Goal: Transaction & Acquisition: Purchase product/service

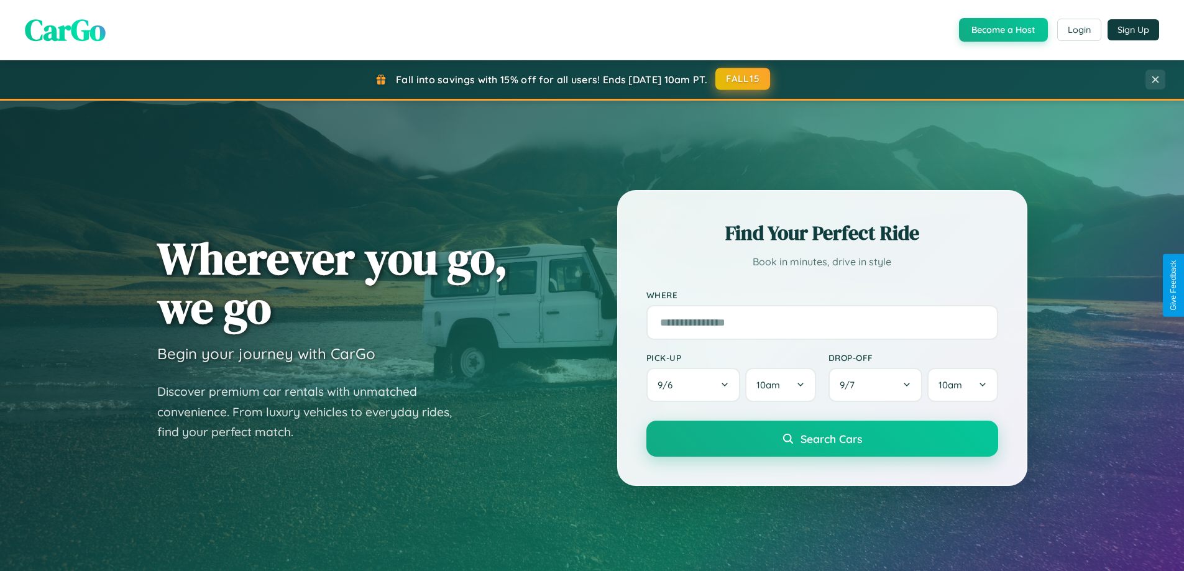
click at [743, 79] on button "FALL15" at bounding box center [742, 79] width 55 height 22
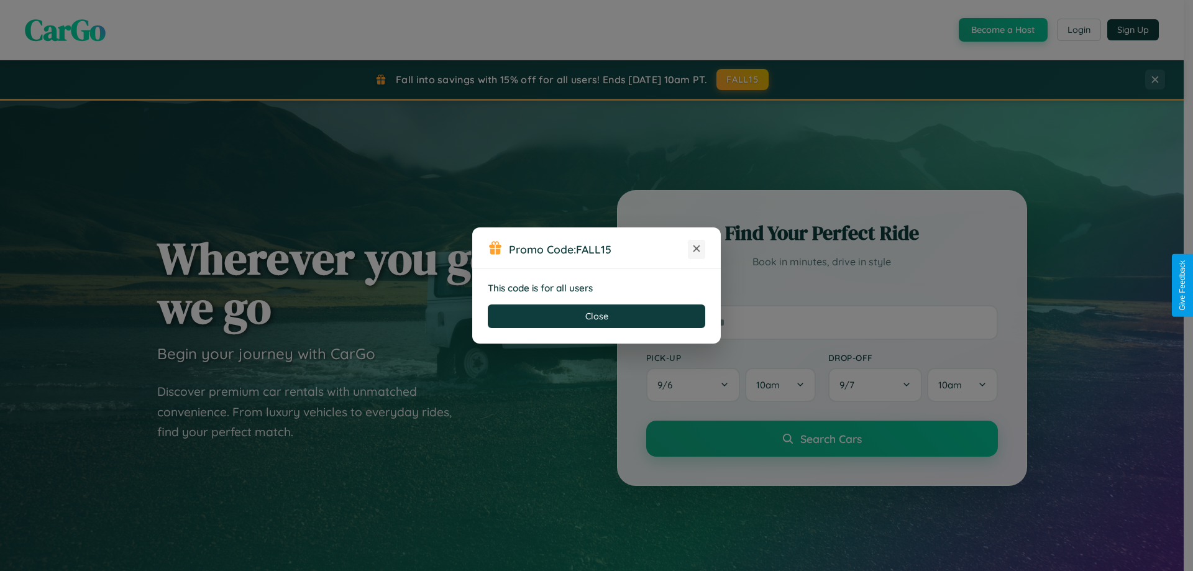
click at [697, 249] on icon at bounding box center [696, 248] width 12 height 12
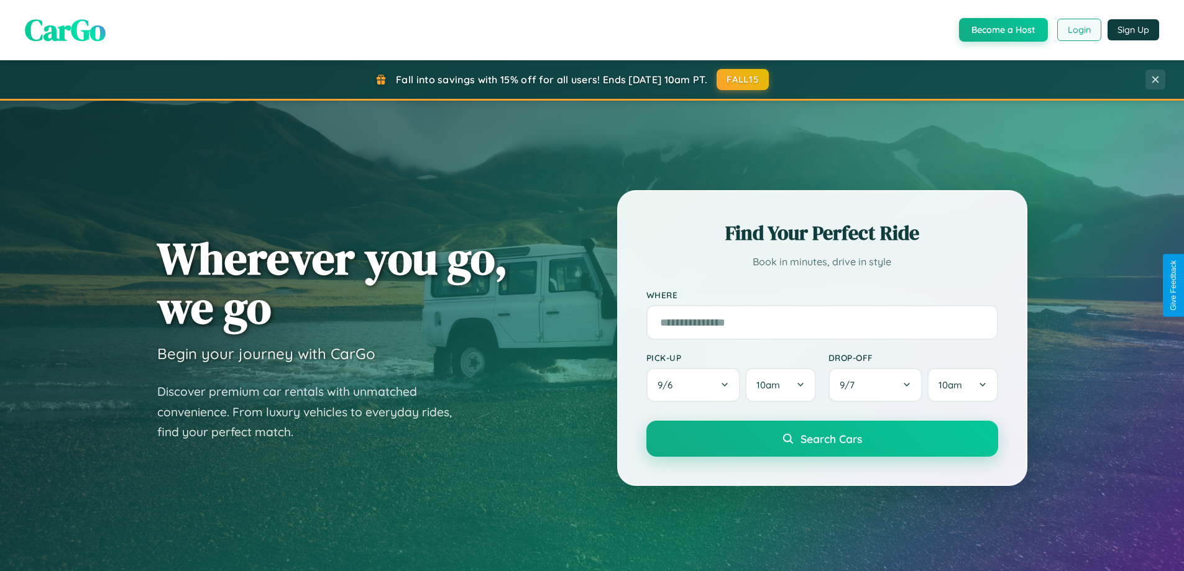
click at [1078, 30] on button "Login" at bounding box center [1079, 30] width 44 height 22
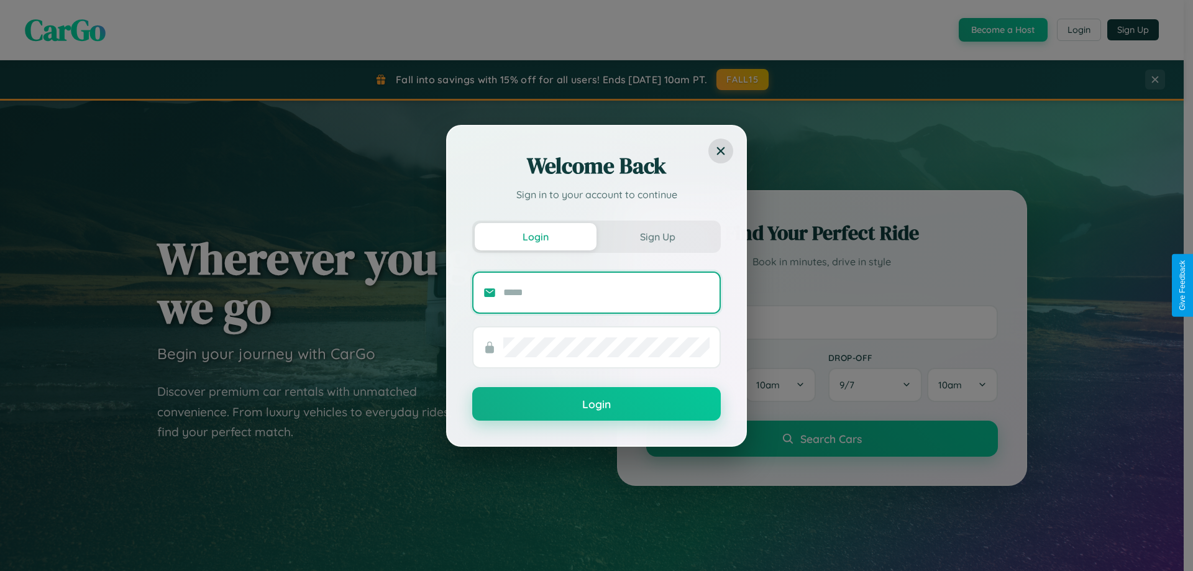
click at [606, 292] on input "text" at bounding box center [606, 293] width 206 height 20
type input "**********"
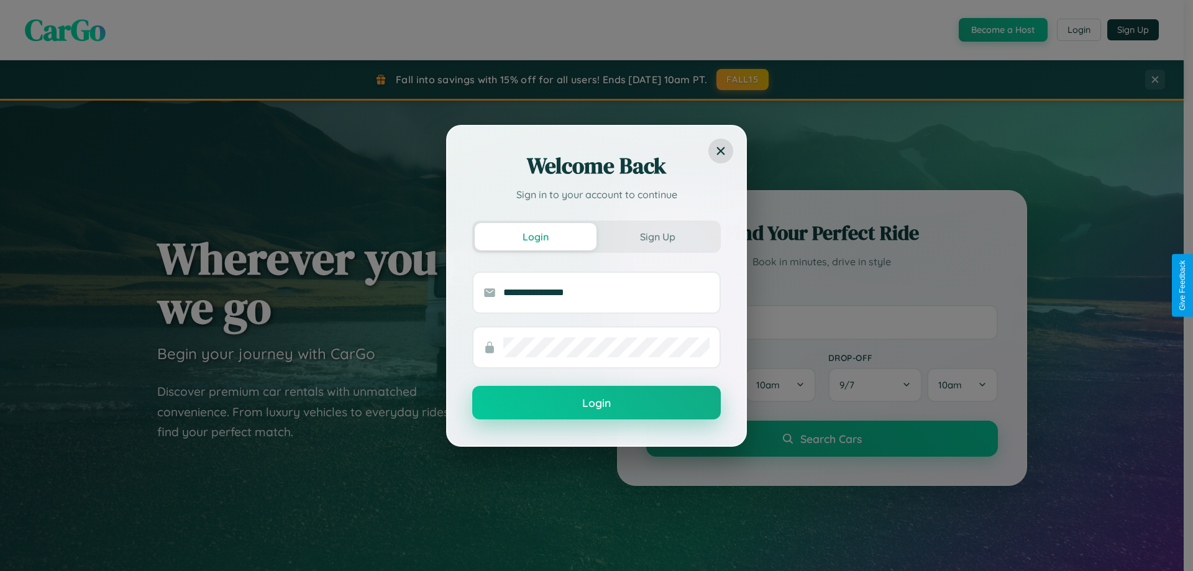
click at [596, 403] on button "Login" at bounding box center [596, 403] width 249 height 34
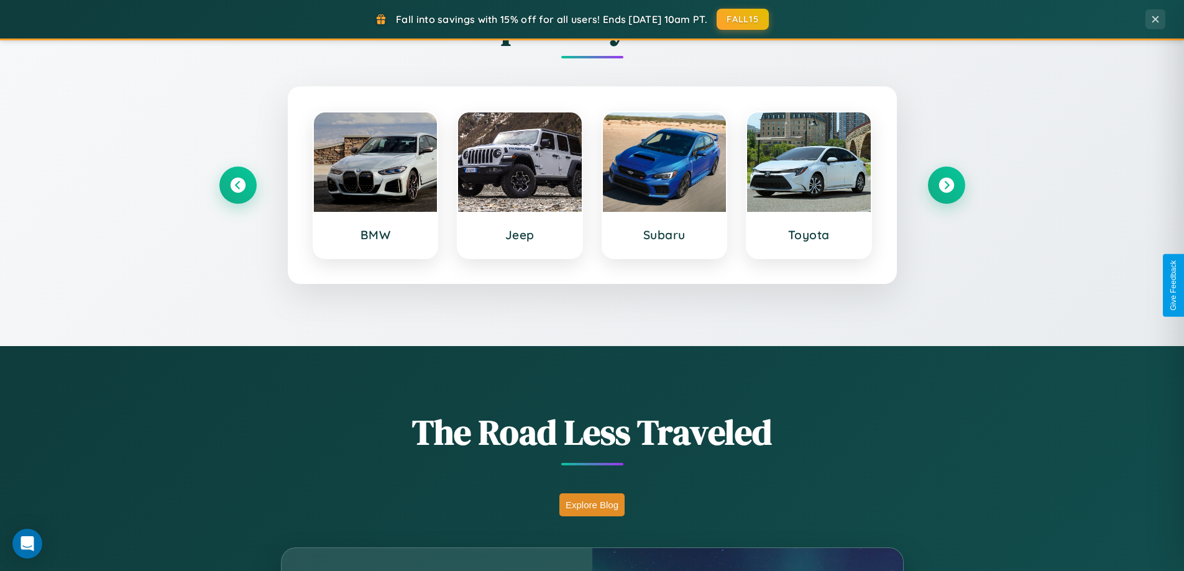
scroll to position [2391, 0]
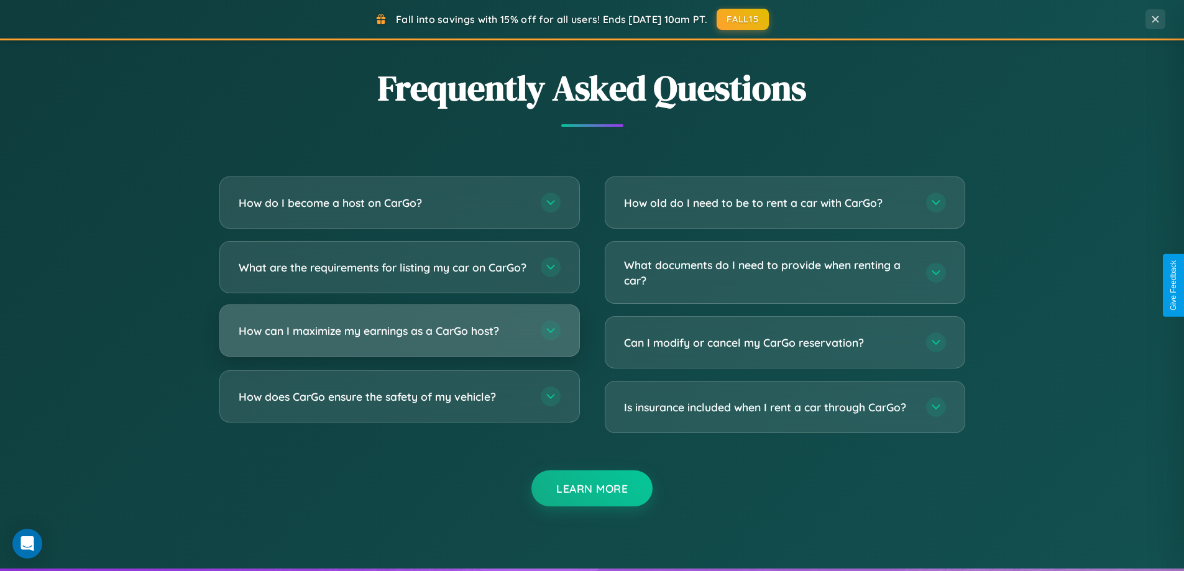
click at [399, 339] on h3 "How can I maximize my earnings as a CarGo host?" at bounding box center [384, 331] width 290 height 16
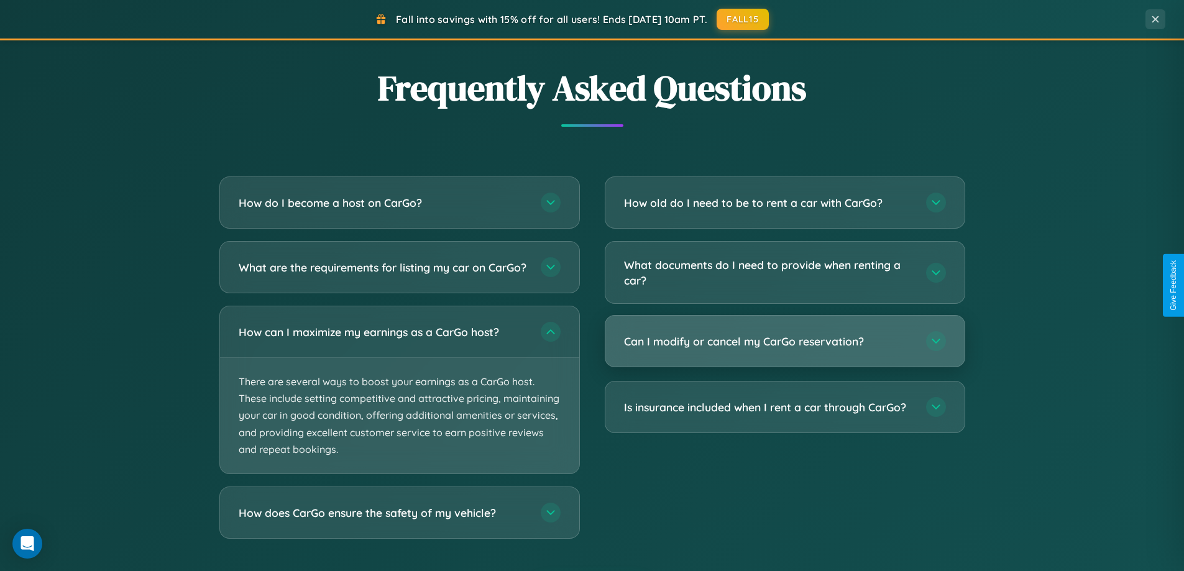
click at [784, 342] on h3 "Can I modify or cancel my CarGo reservation?" at bounding box center [769, 342] width 290 height 16
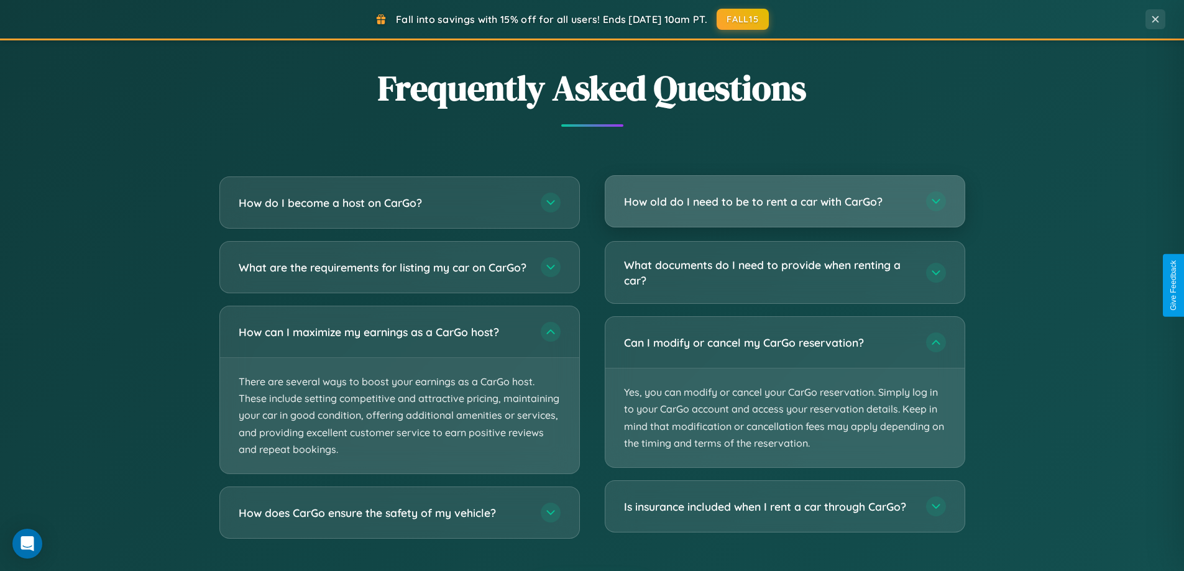
click at [784, 202] on h3 "How old do I need to be to rent a car with CarGo?" at bounding box center [769, 202] width 290 height 16
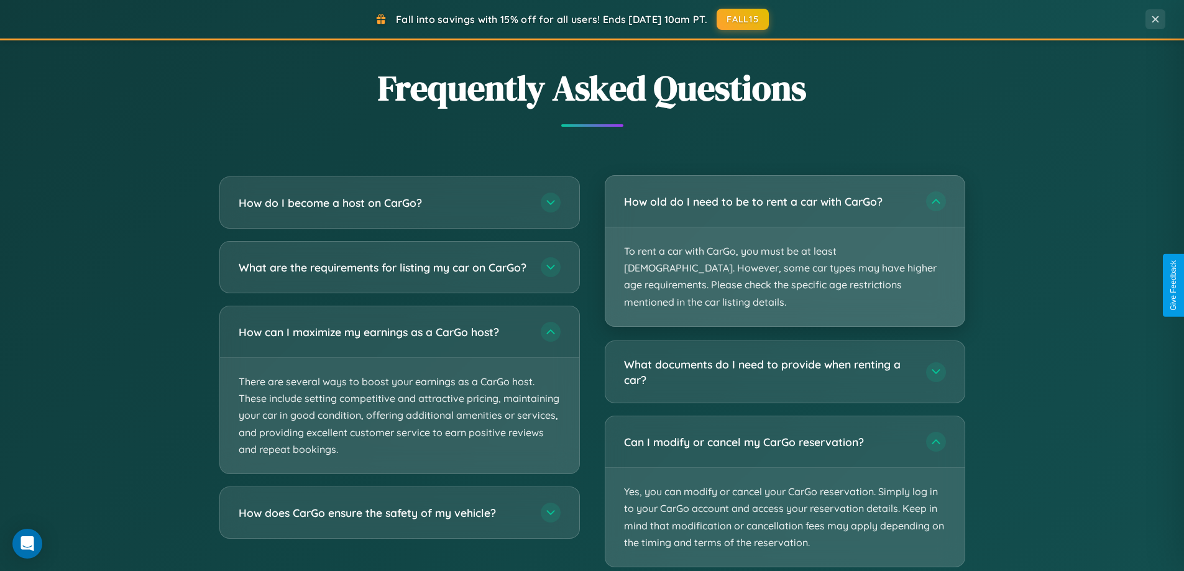
click at [784, 242] on p "To rent a car with CarGo, you must be at least 21 years old. However, some car …" at bounding box center [784, 276] width 359 height 99
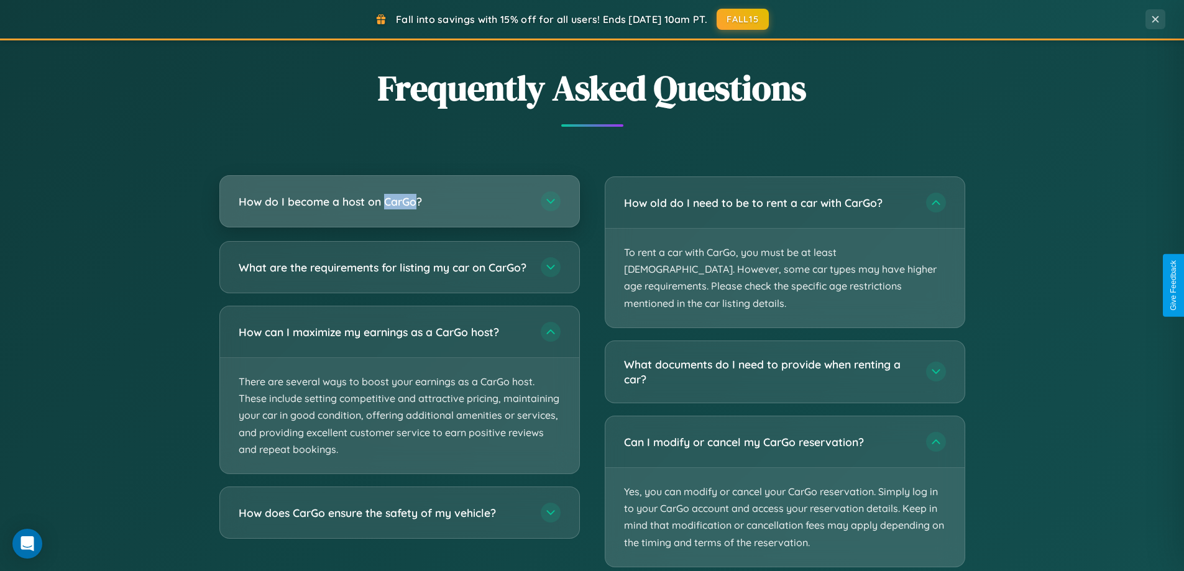
click at [399, 201] on h3 "How do I become a host on CarGo?" at bounding box center [384, 202] width 290 height 16
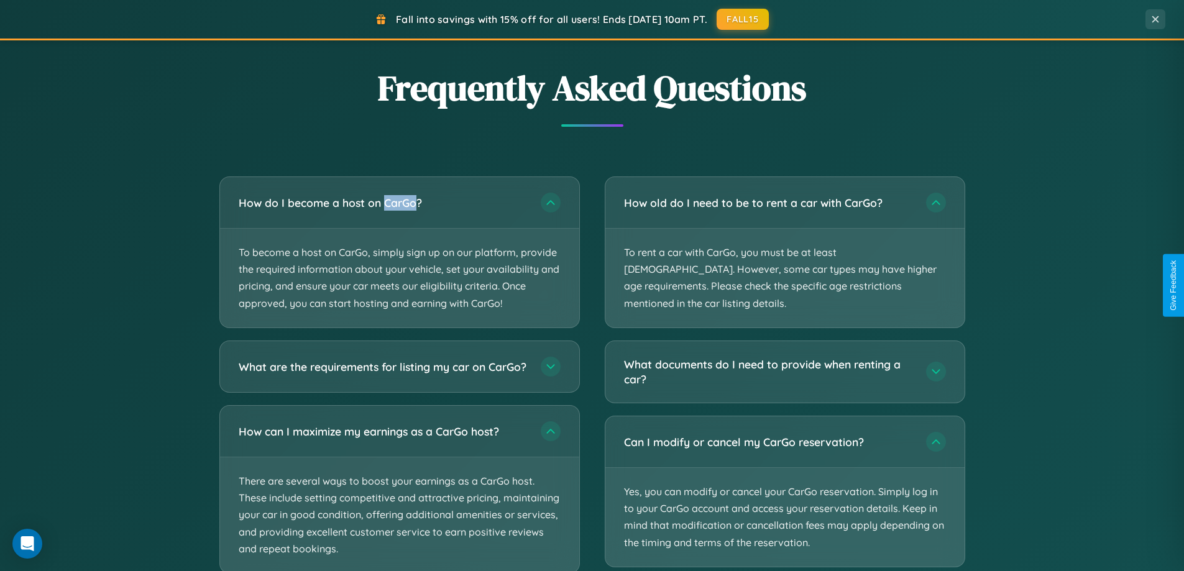
scroll to position [2469, 0]
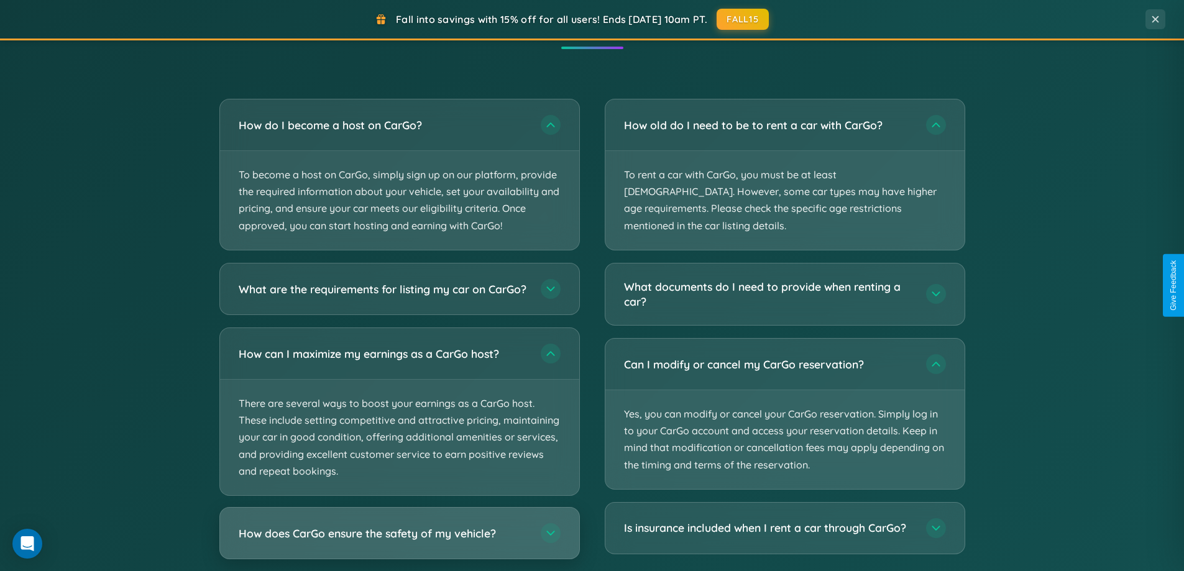
click at [399, 541] on h3 "How does CarGo ensure the safety of my vehicle?" at bounding box center [384, 533] width 290 height 16
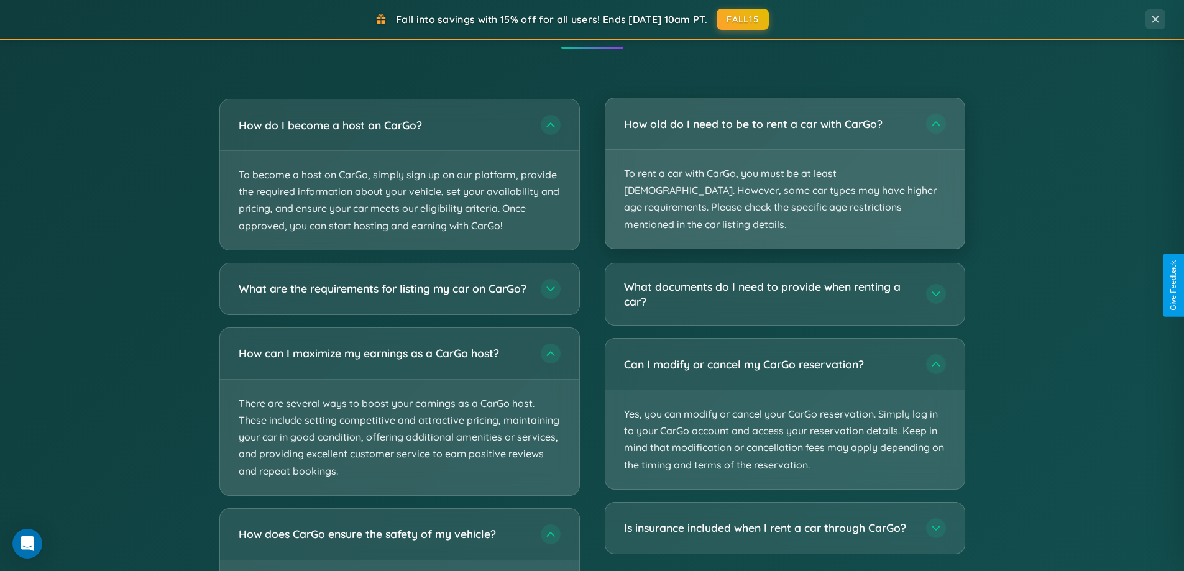
click at [784, 166] on p "To rent a car with CarGo, you must be at least 21 years old. However, some car …" at bounding box center [784, 199] width 359 height 99
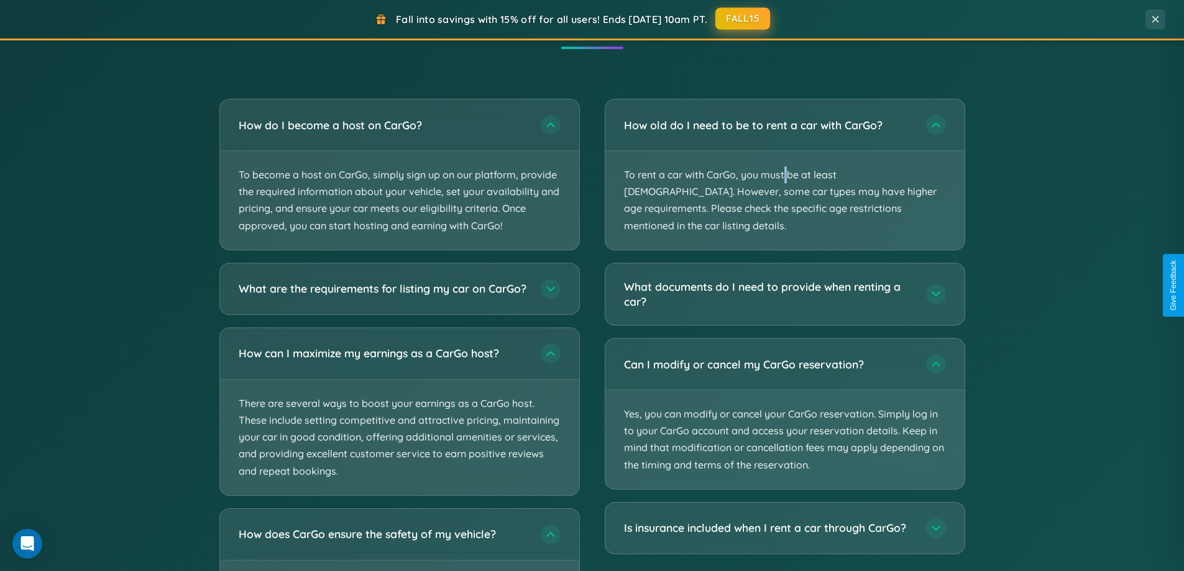
click at [743, 19] on button "FALL15" at bounding box center [742, 18] width 55 height 22
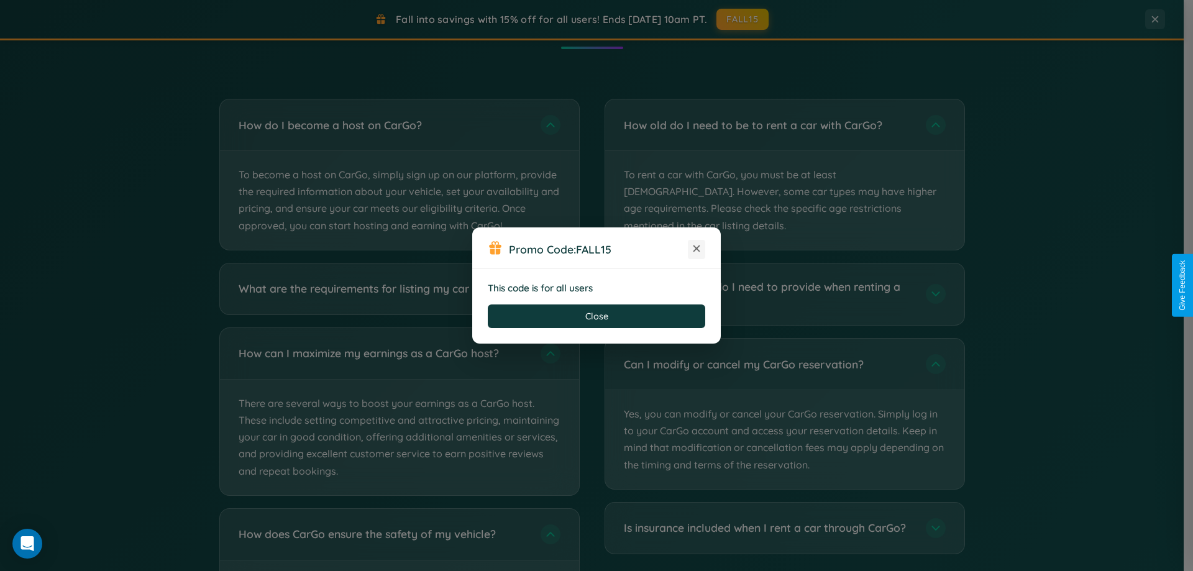
click at [697, 249] on icon at bounding box center [696, 248] width 12 height 12
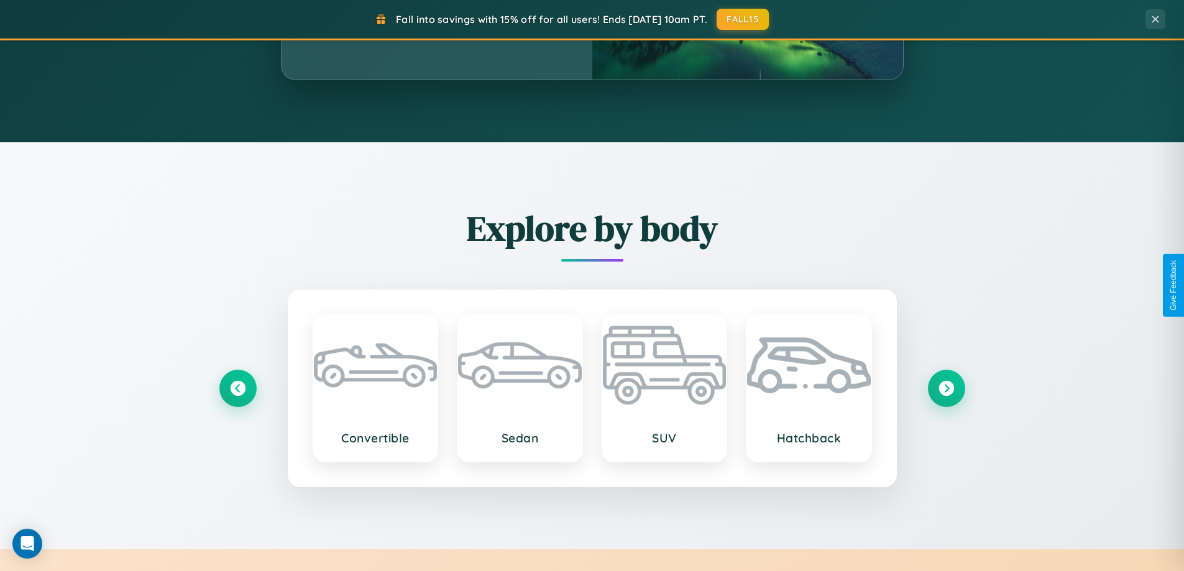
scroll to position [37, 0]
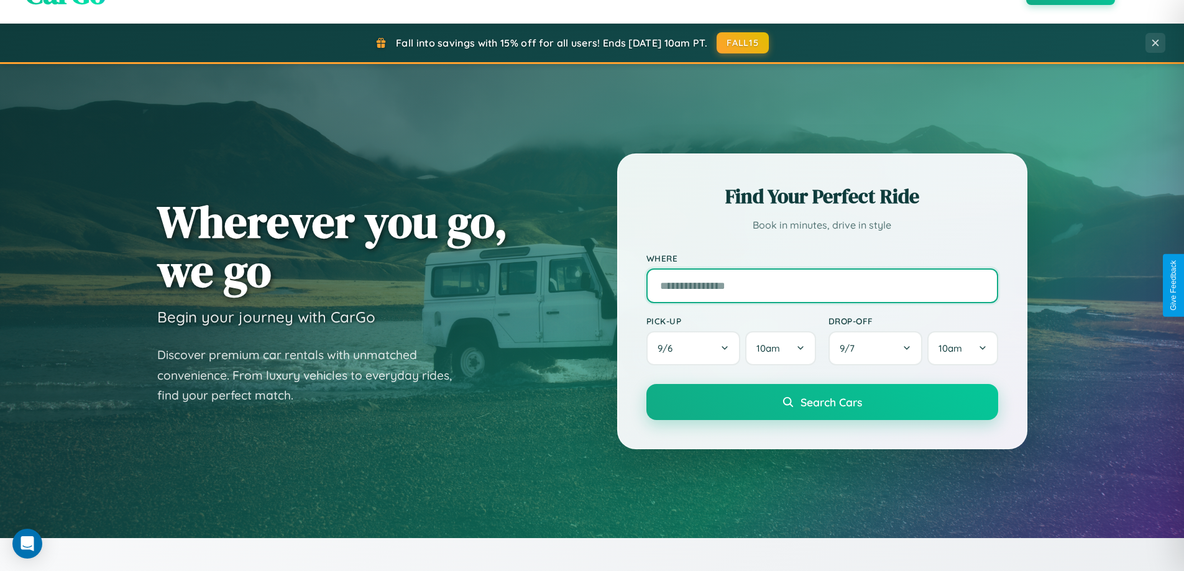
click at [821, 285] on input "text" at bounding box center [822, 285] width 352 height 35
type input "**********"
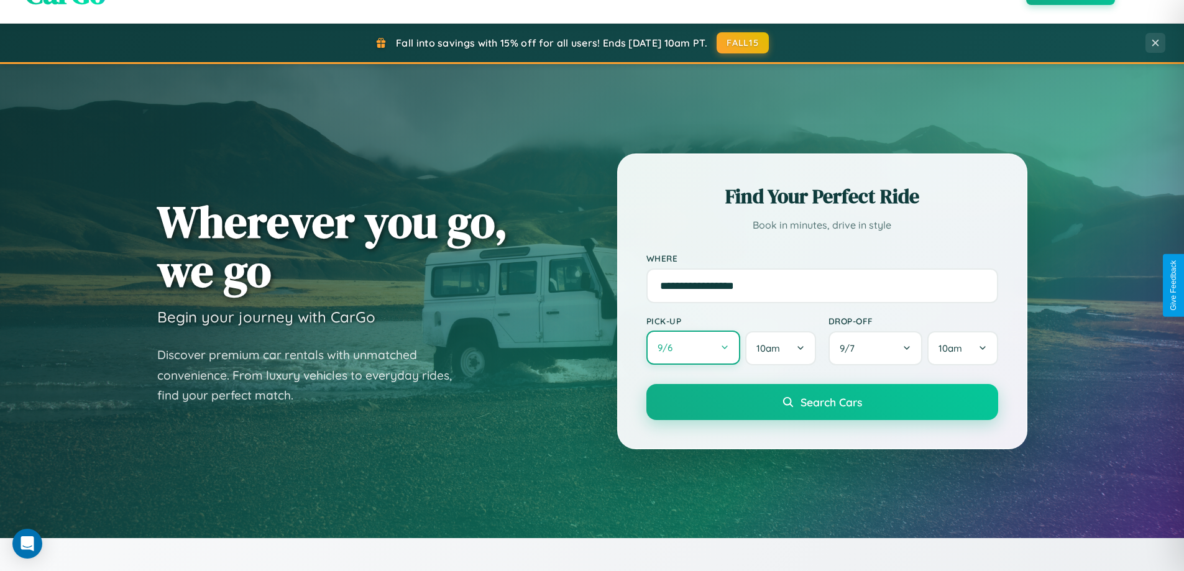
click at [693, 348] on button "9 / 6" at bounding box center [693, 348] width 94 height 34
select select "*"
select select "****"
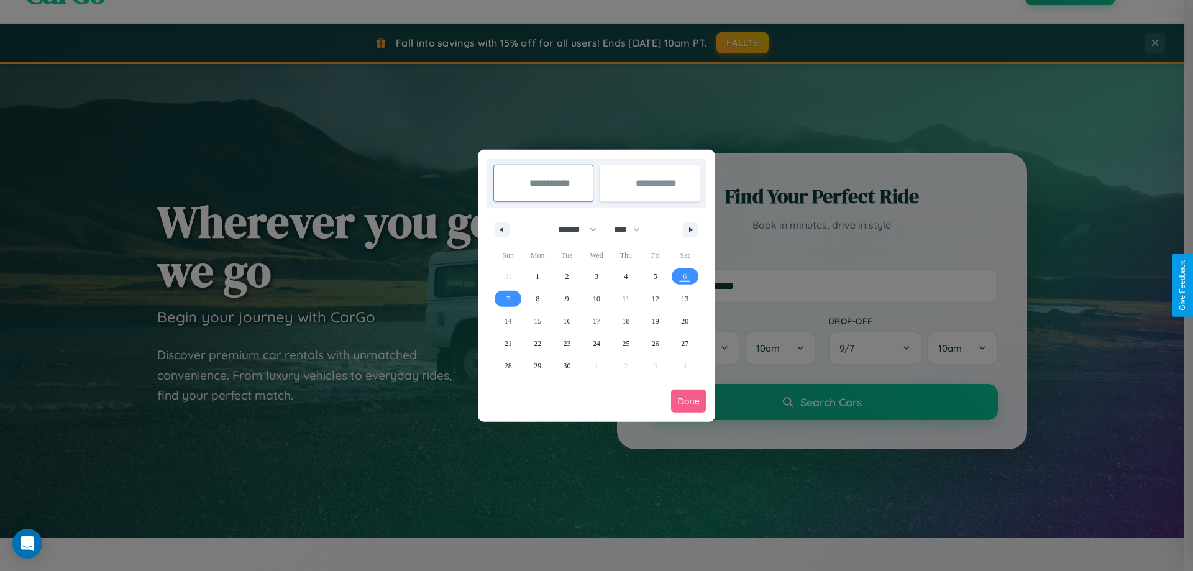
drag, startPoint x: 572, startPoint y: 229, endPoint x: 596, endPoint y: 249, distance: 31.8
click at [572, 229] on select "******* ******** ***** ***** *** **** **** ****** ********* ******* ******** **…" at bounding box center [575, 229] width 53 height 21
select select "*"
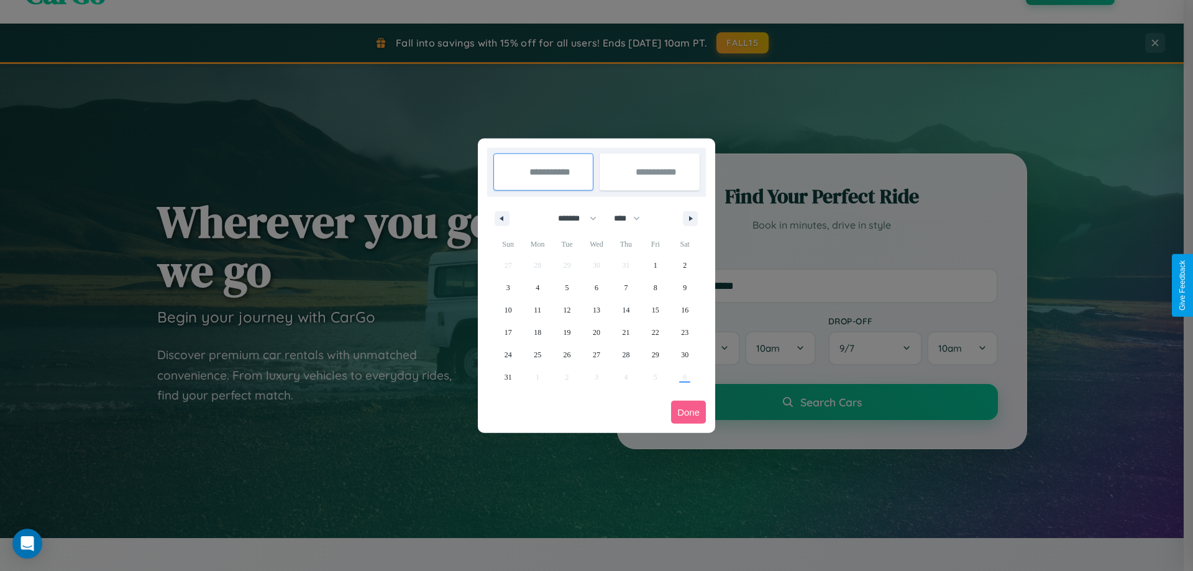
drag, startPoint x: 633, startPoint y: 218, endPoint x: 596, endPoint y: 249, distance: 47.6
click at [633, 218] on select "**** **** **** **** **** **** **** **** **** **** **** **** **** **** **** ****…" at bounding box center [626, 218] width 37 height 21
select select "****"
click at [567, 332] on span "18" at bounding box center [567, 332] width 7 height 22
type input "**********"
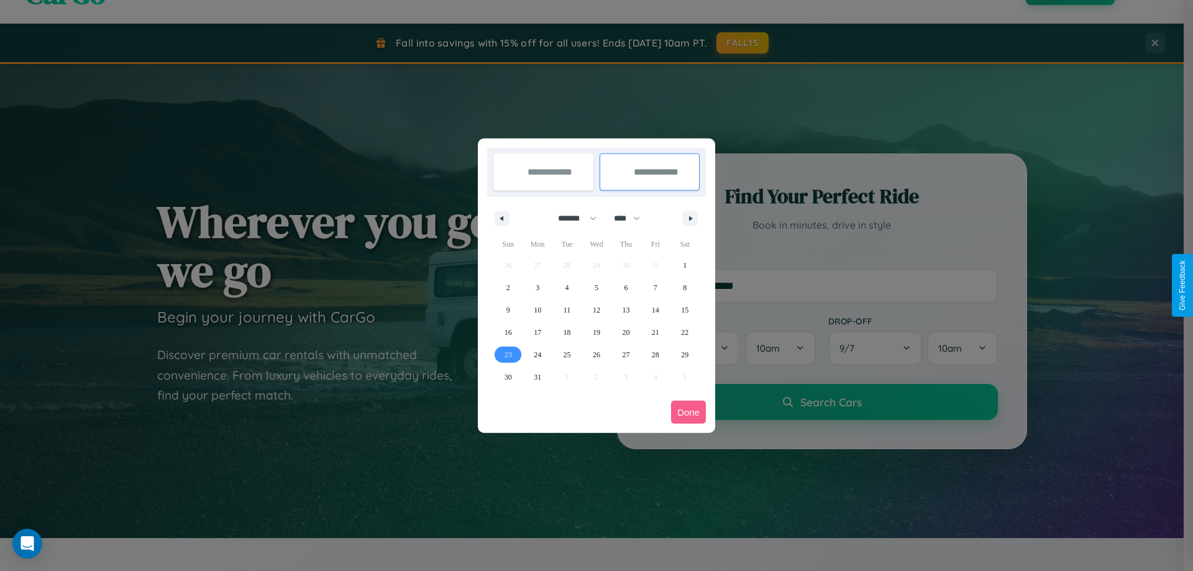
click at [508, 354] on span "23" at bounding box center [508, 355] width 7 height 22
type input "**********"
click at [688, 412] on button "Done" at bounding box center [688, 412] width 35 height 23
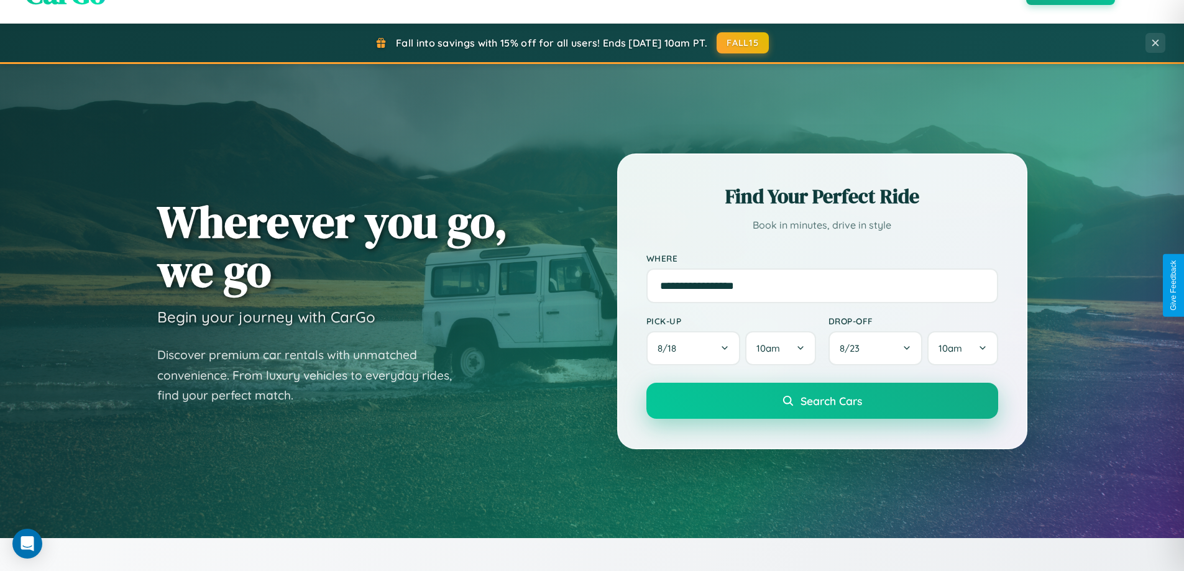
click at [821, 401] on span "Search Cars" at bounding box center [831, 401] width 62 height 14
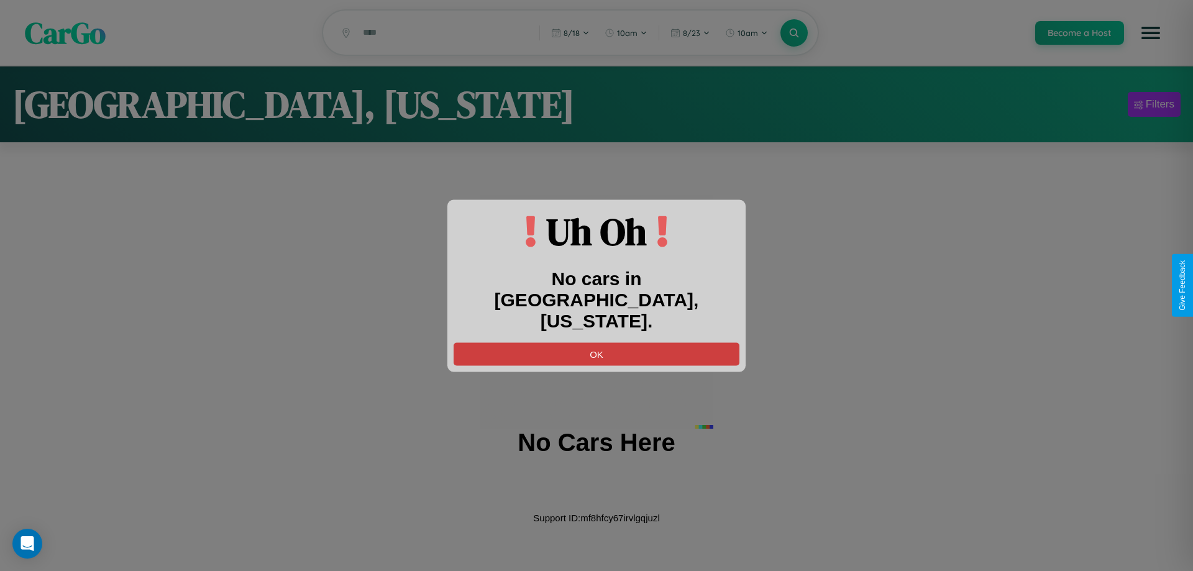
click at [596, 342] on button "OK" at bounding box center [597, 353] width 286 height 23
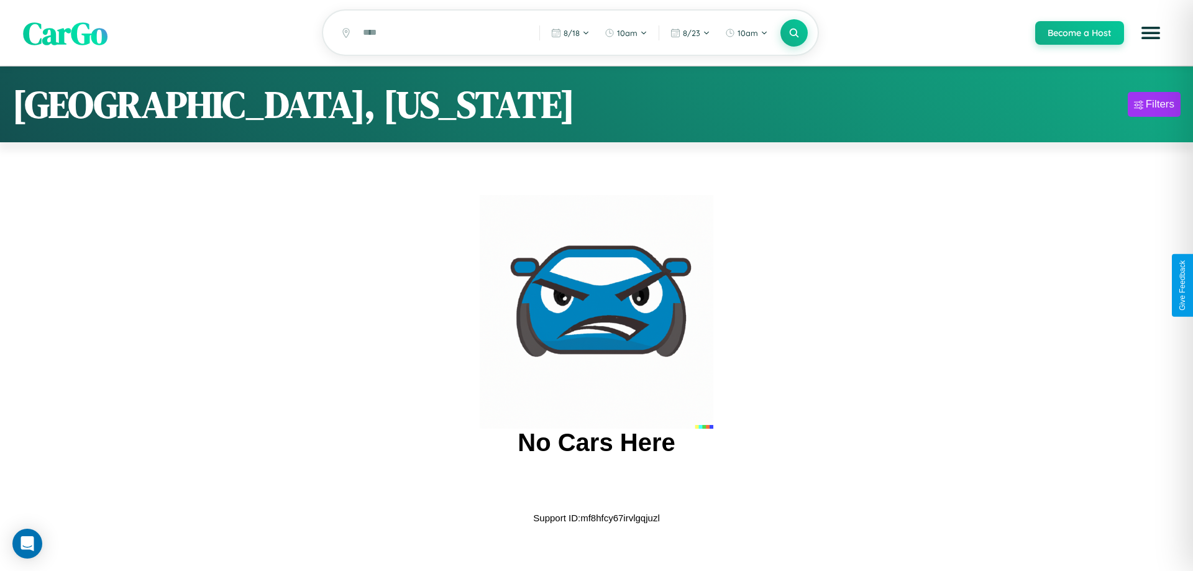
click at [65, 34] on span "CarGo" at bounding box center [65, 32] width 85 height 43
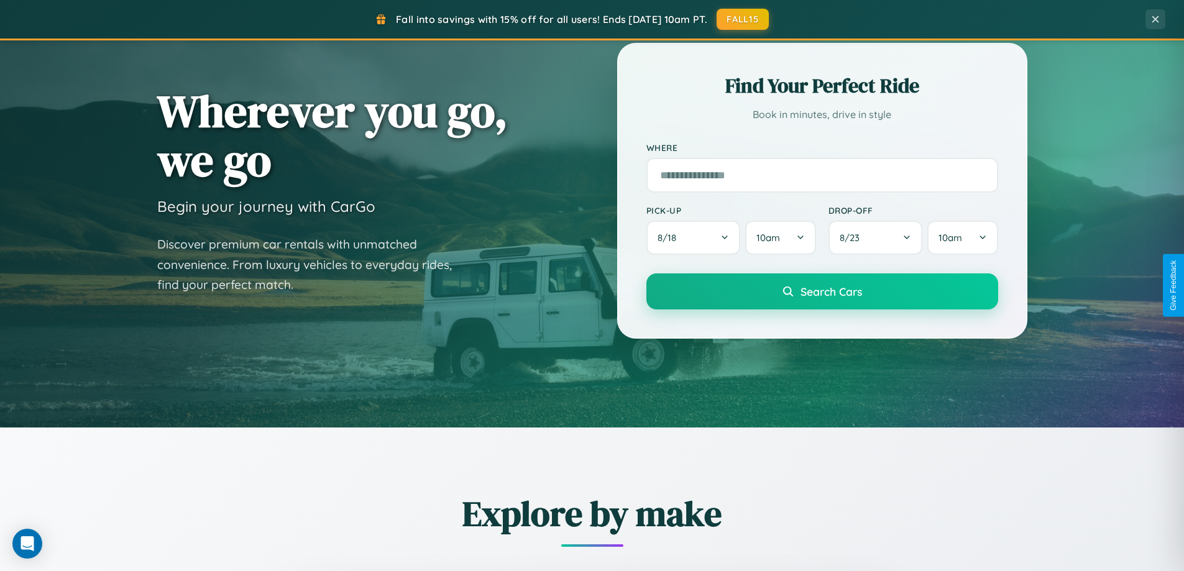
scroll to position [1996, 0]
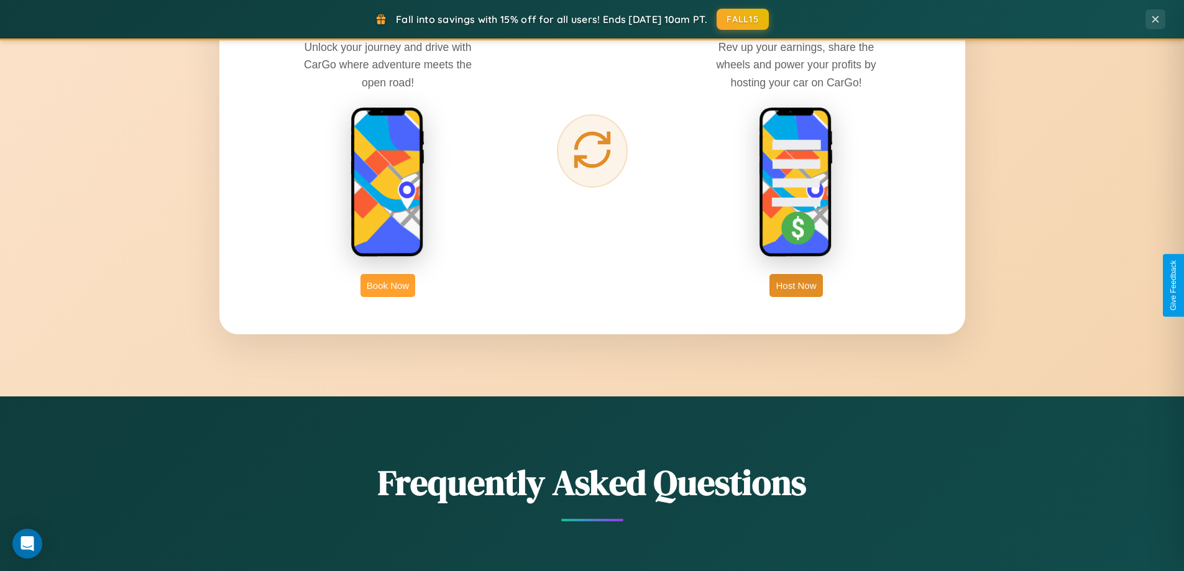
click at [388, 285] on button "Book Now" at bounding box center [387, 285] width 55 height 23
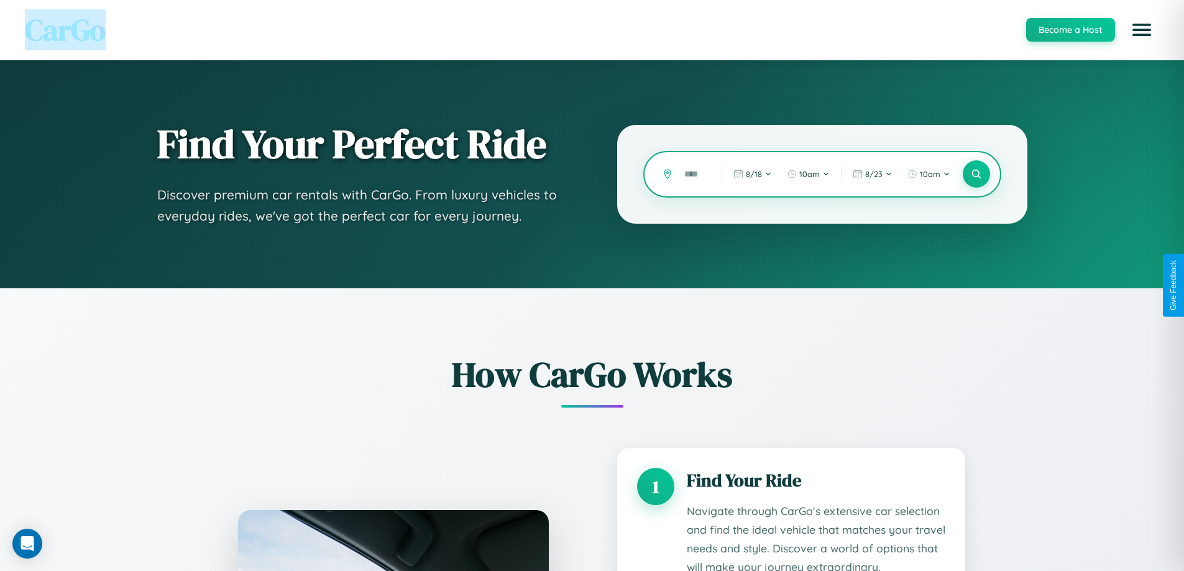
click at [693, 174] on input "text" at bounding box center [693, 174] width 31 height 22
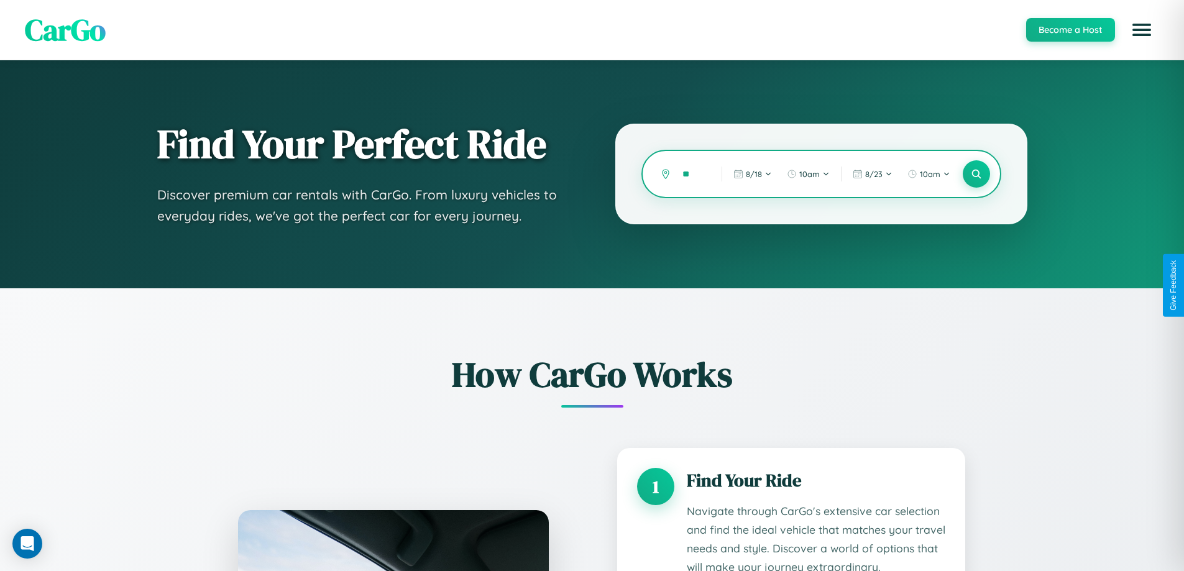
type input "*"
type input "*****"
click at [976, 174] on icon at bounding box center [976, 174] width 12 height 12
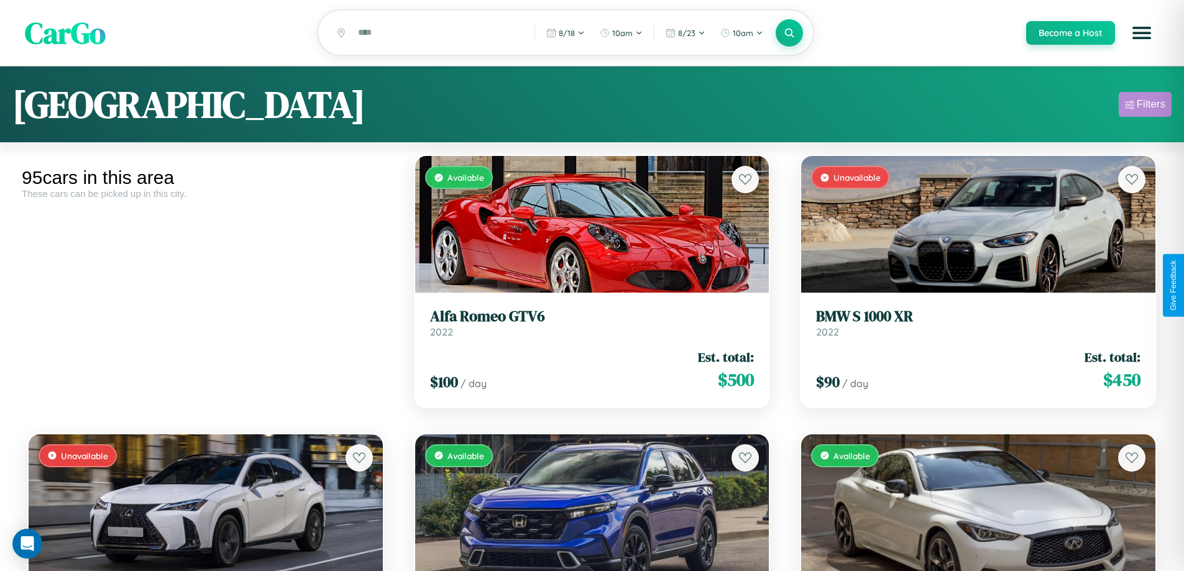
click at [1145, 106] on div "Filters" at bounding box center [1150, 104] width 29 height 12
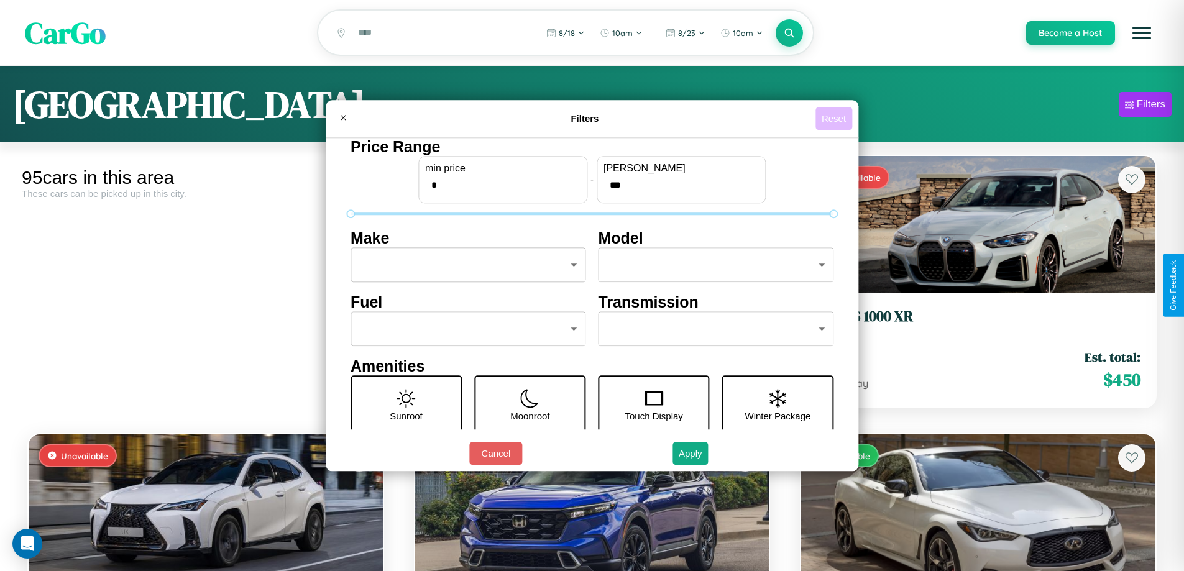
click at [835, 118] on button "Reset" at bounding box center [833, 118] width 37 height 23
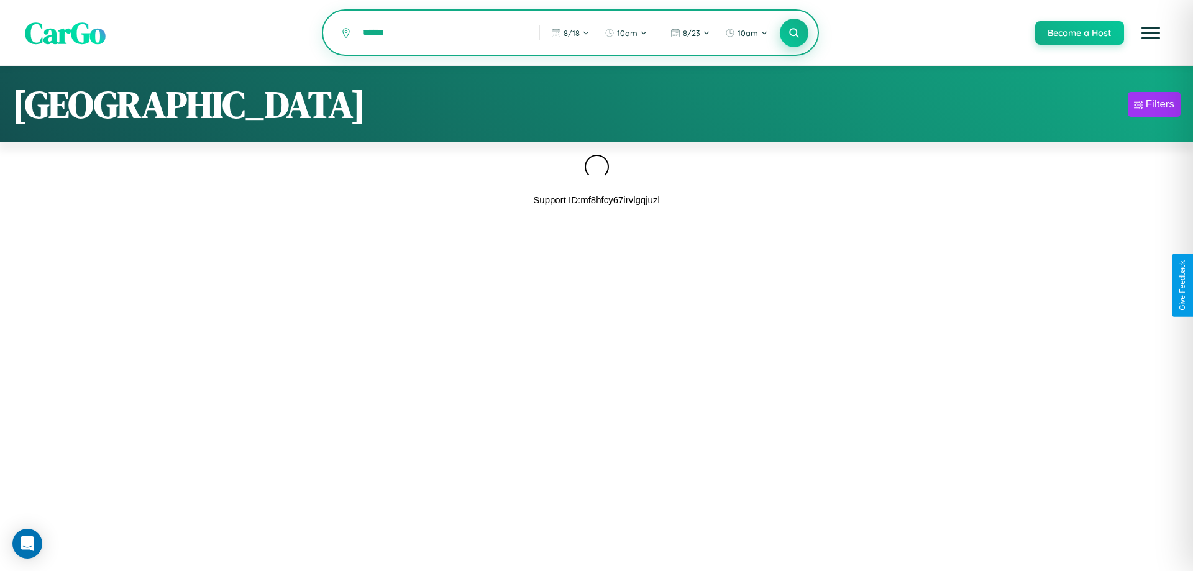
type input "******"
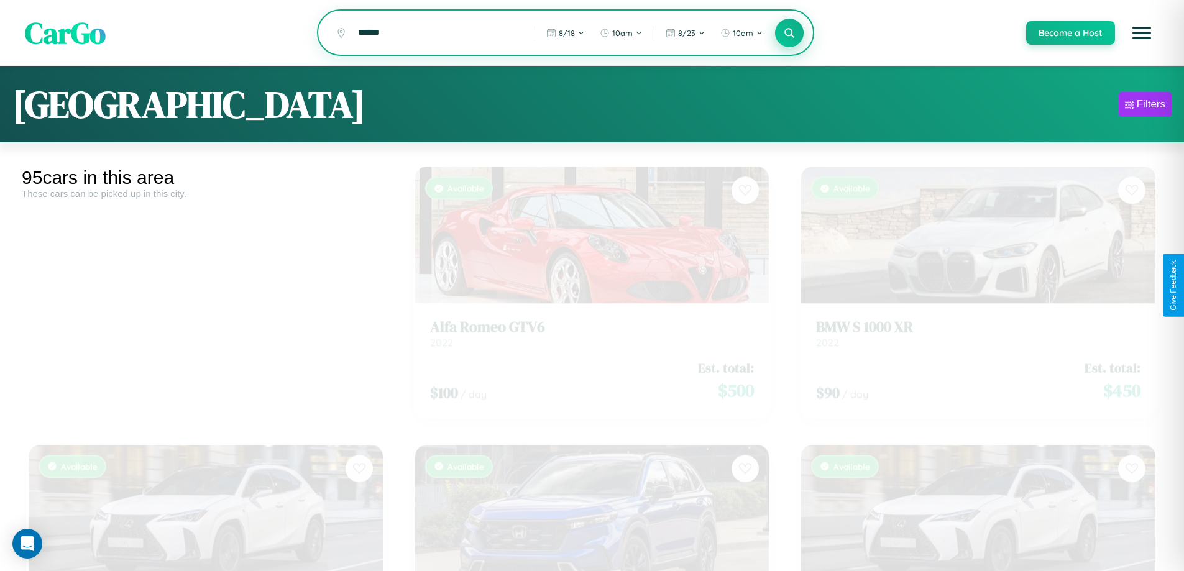
click at [788, 34] on icon at bounding box center [790, 33] width 12 height 12
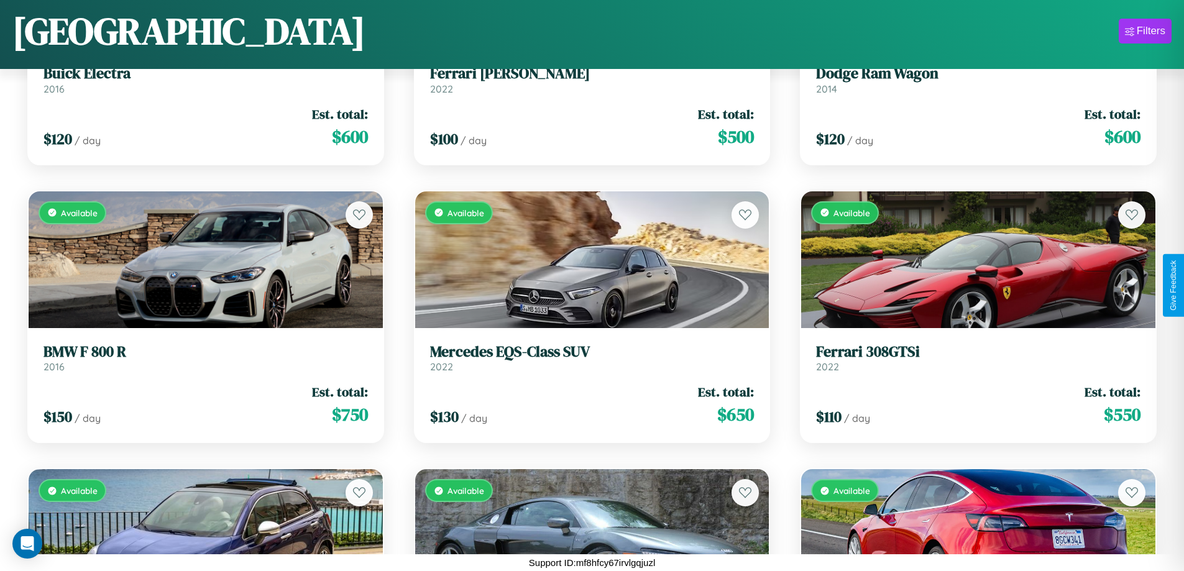
scroll to position [6296, 0]
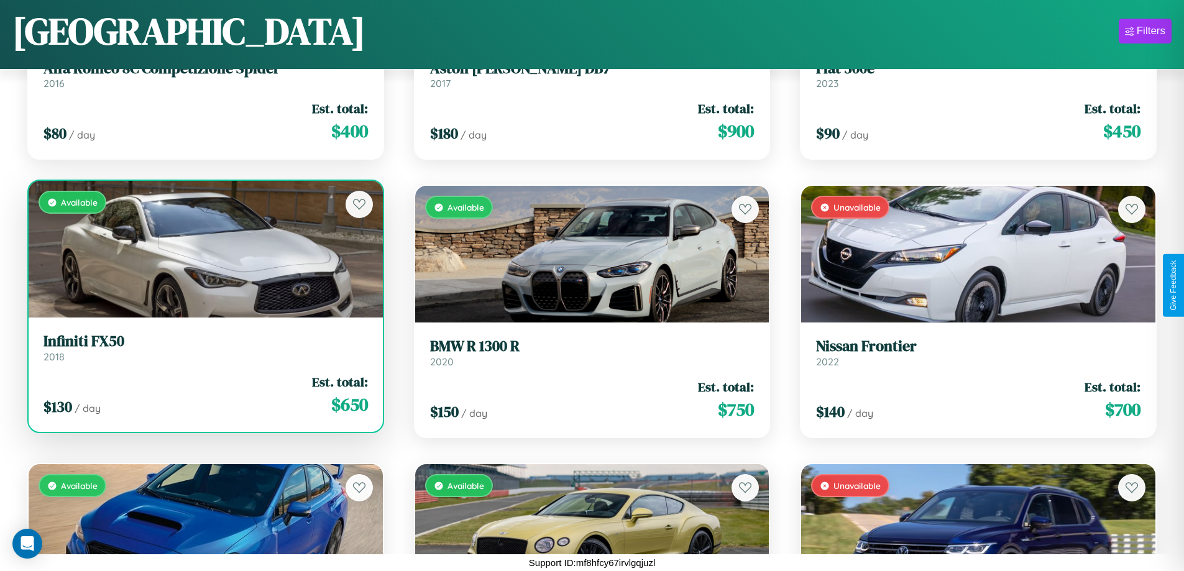
click at [204, 348] on h3 "Infiniti FX50" at bounding box center [205, 341] width 324 height 18
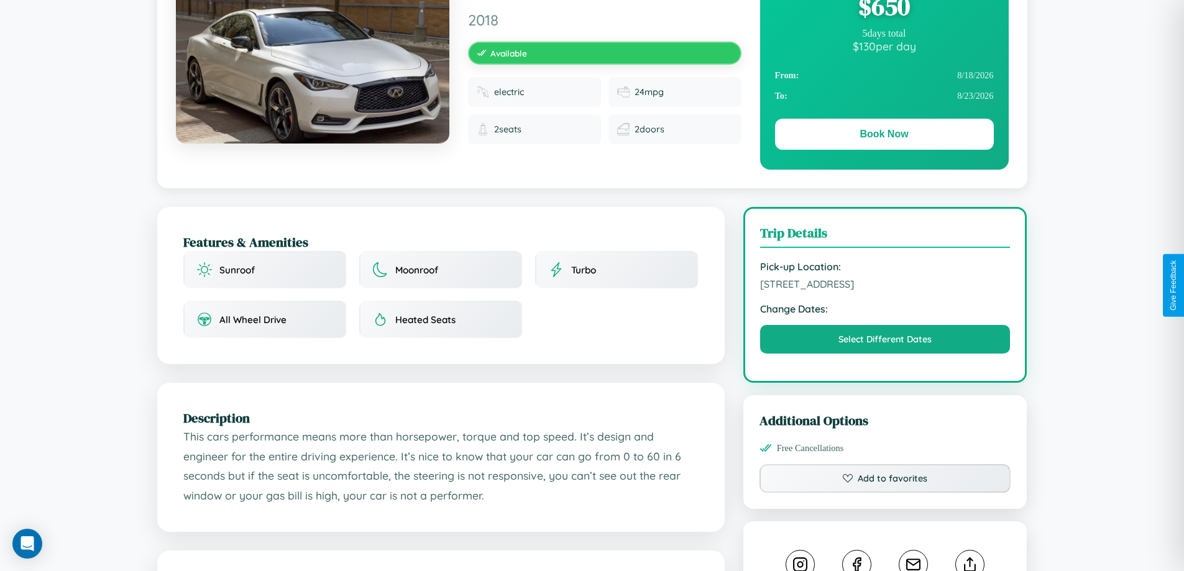
scroll to position [322, 0]
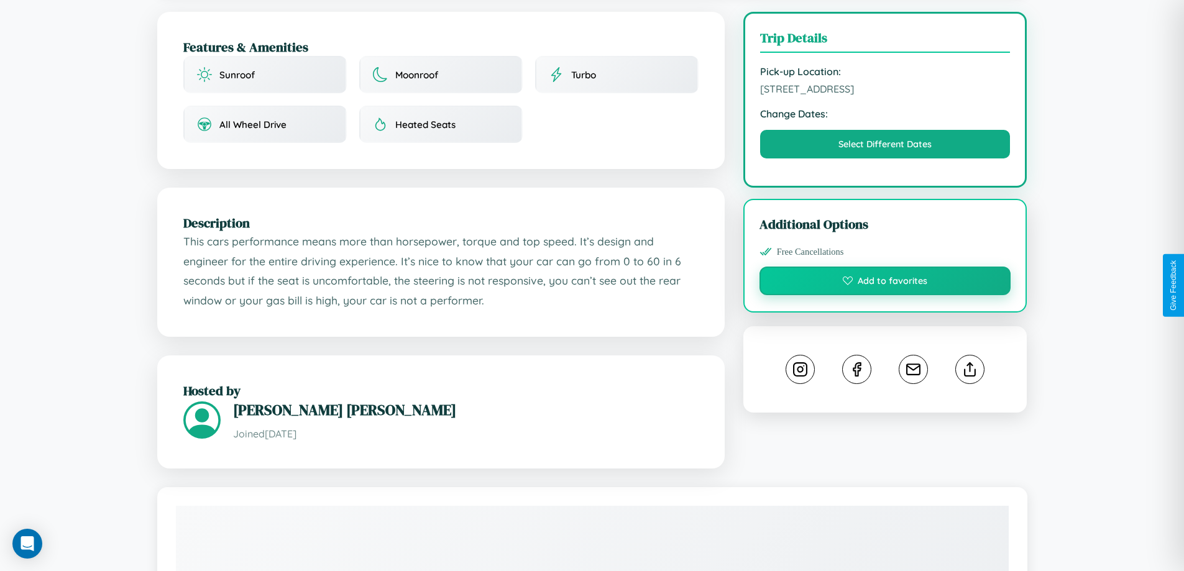
click at [885, 283] on button "Add to favorites" at bounding box center [885, 281] width 252 height 29
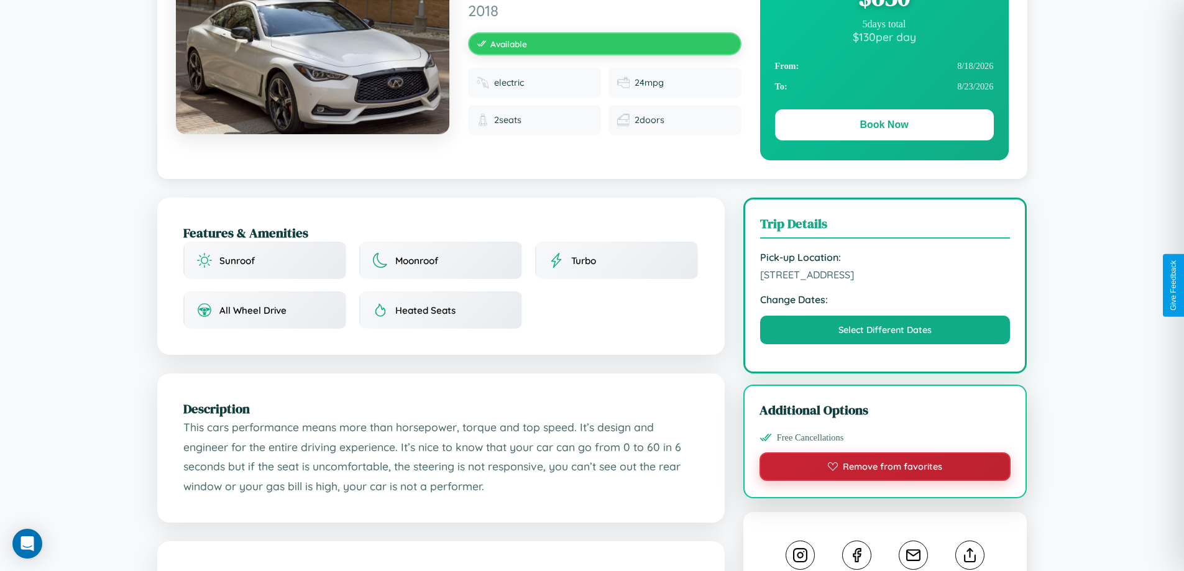
scroll to position [128, 0]
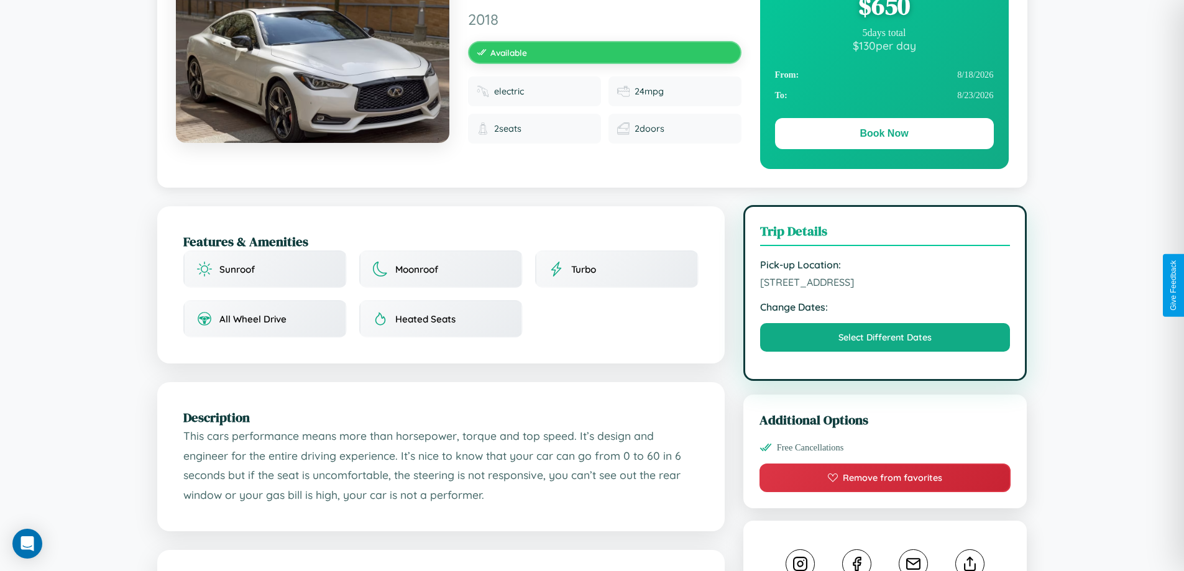
click at [885, 284] on span "[STREET_ADDRESS]" at bounding box center [885, 282] width 250 height 12
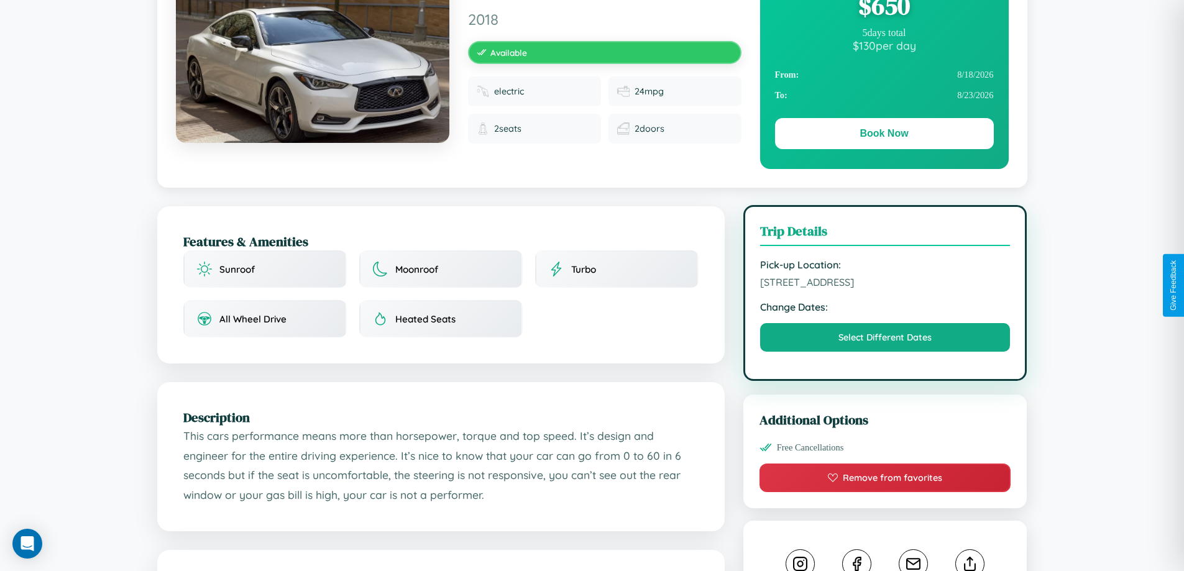
click at [885, 284] on span "[STREET_ADDRESS]" at bounding box center [885, 282] width 250 height 12
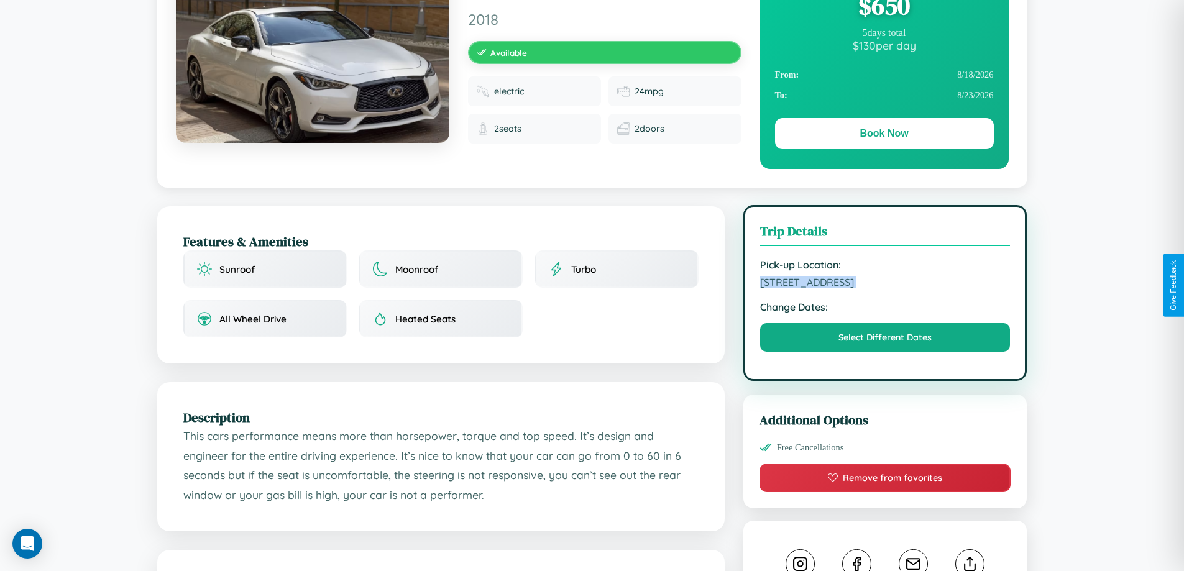
click at [885, 284] on span "[STREET_ADDRESS]" at bounding box center [885, 282] width 250 height 12
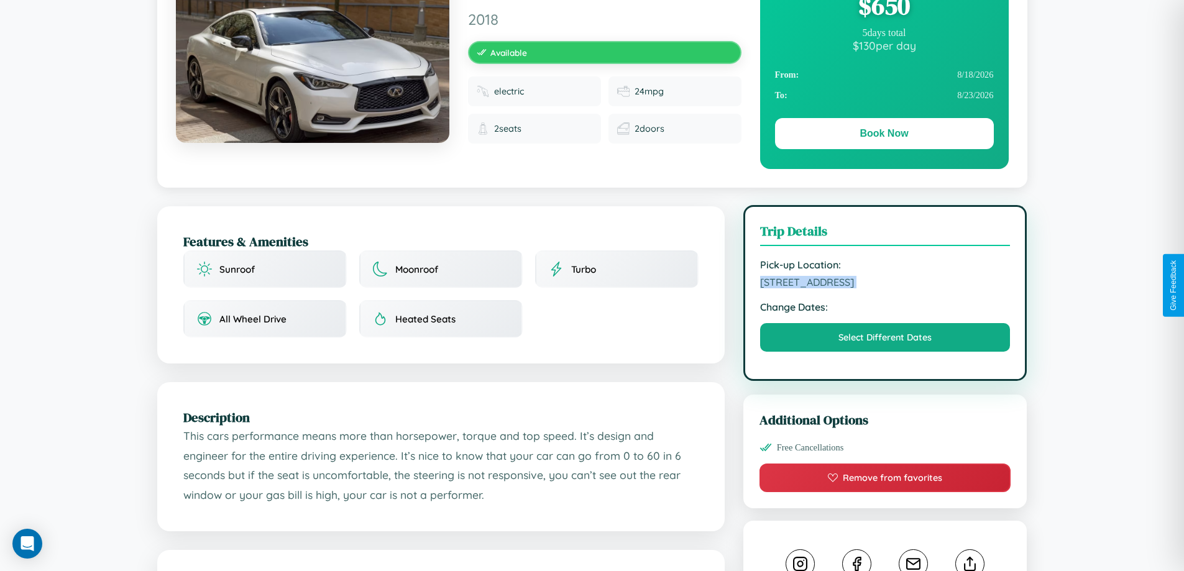
click at [885, 284] on span "[STREET_ADDRESS]" at bounding box center [885, 282] width 250 height 12
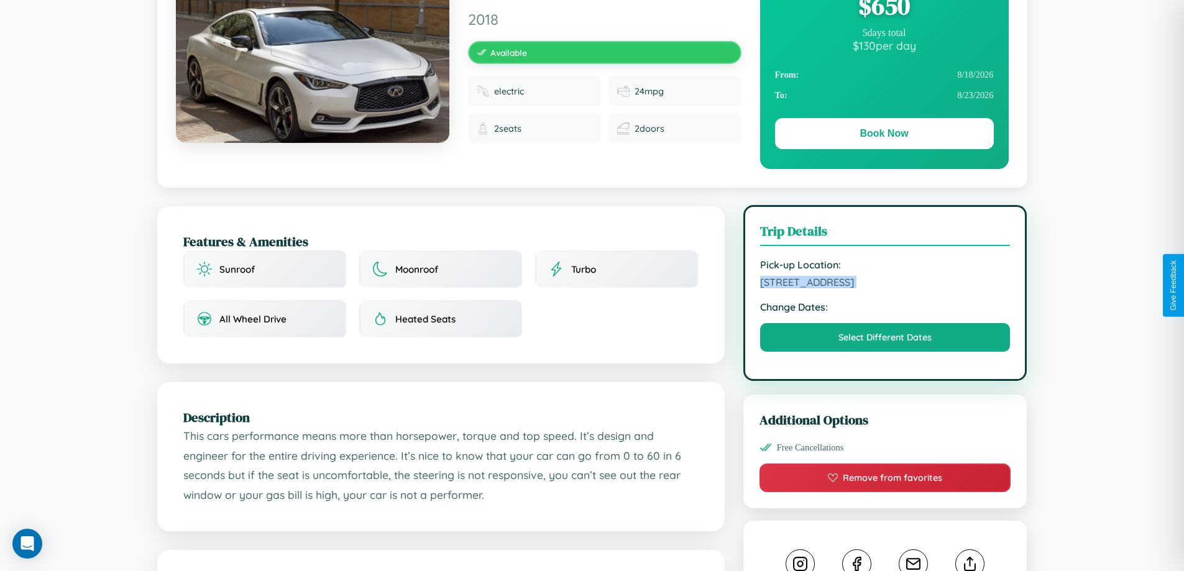
click at [885, 284] on span "[STREET_ADDRESS]" at bounding box center [885, 282] width 250 height 12
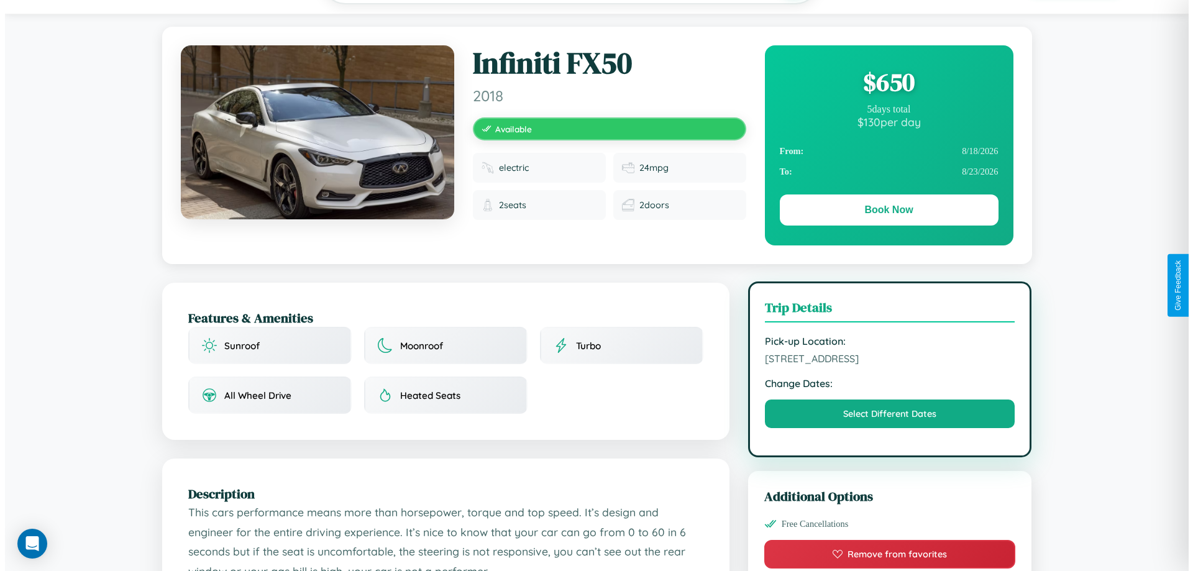
scroll to position [0, 0]
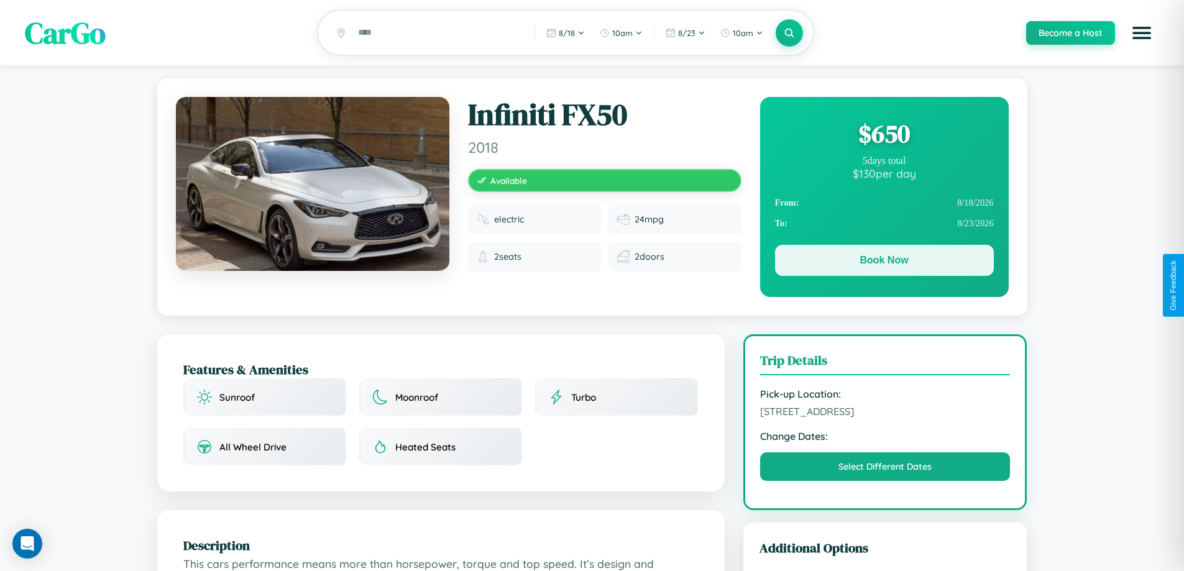
click at [884, 262] on button "Book Now" at bounding box center [884, 260] width 219 height 31
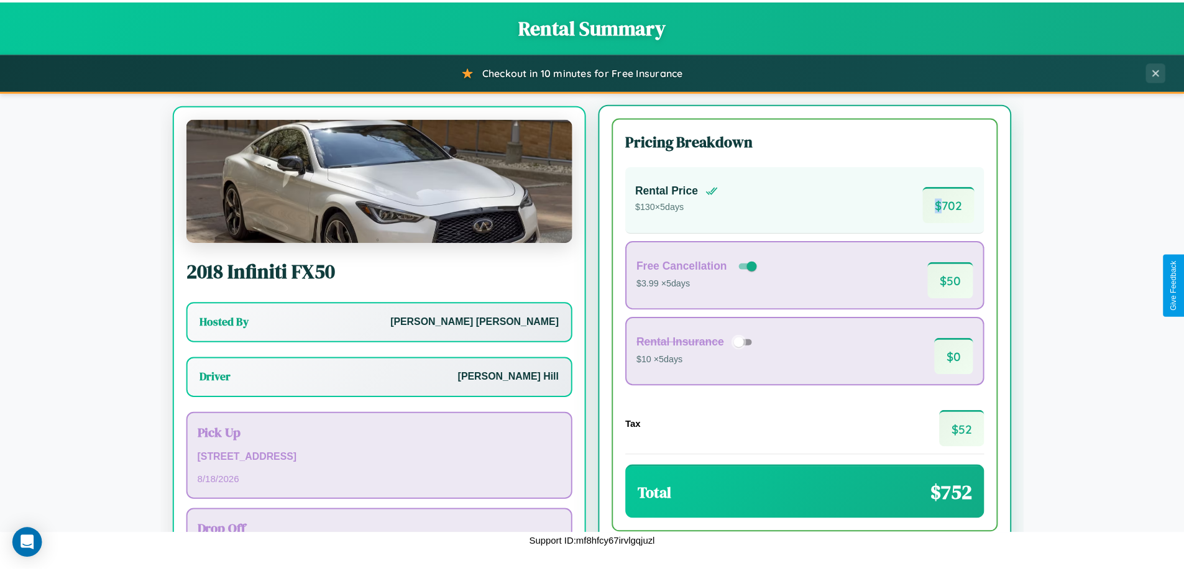
scroll to position [58, 0]
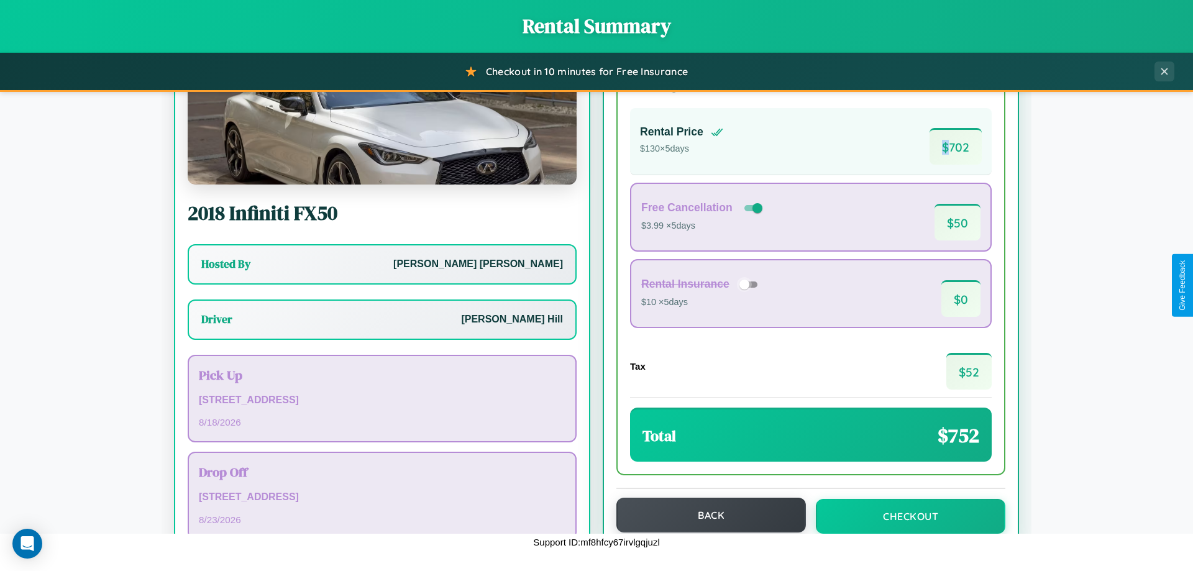
click at [705, 515] on button "Back" at bounding box center [711, 515] width 190 height 35
